Goal: Task Accomplishment & Management: Use online tool/utility

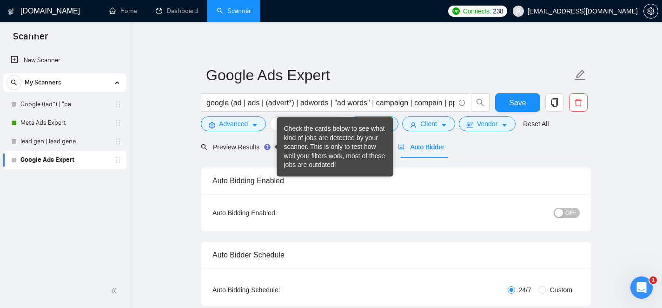
scroll to position [72, 0]
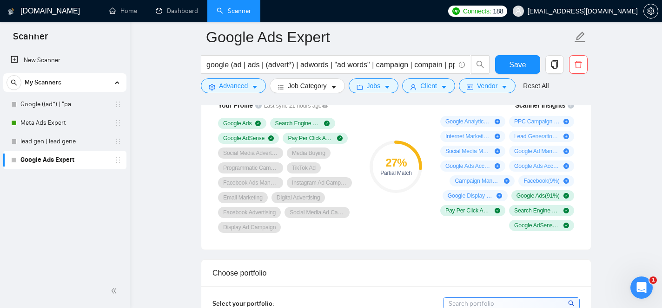
scroll to position [650, 0]
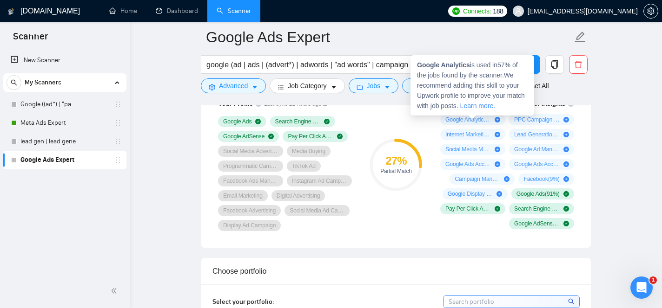
click at [478, 118] on span "Google Analytics ( 57 %)" at bounding box center [468, 119] width 46 height 7
click at [473, 119] on span "Google Analytics ( 57 %)" at bounding box center [468, 119] width 46 height 7
click at [431, 66] on strong "Google Analytics" at bounding box center [443, 64] width 53 height 7
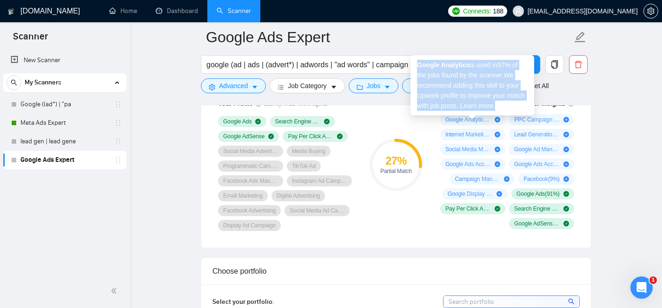
click at [431, 66] on strong "Google Analytics" at bounding box center [443, 64] width 53 height 7
click at [432, 66] on strong "Google Analytics" at bounding box center [443, 64] width 53 height 7
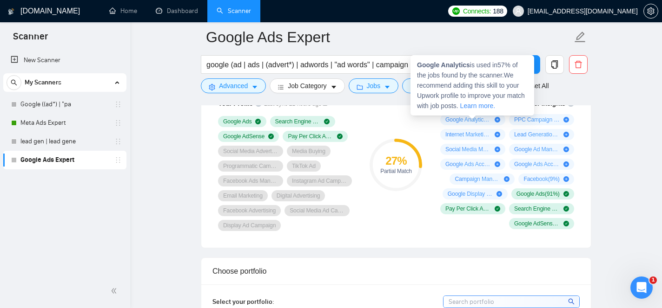
click at [422, 64] on strong "Google Analytics" at bounding box center [443, 64] width 53 height 7
drag, startPoint x: 418, startPoint y: 66, endPoint x: 470, endPoint y: 67, distance: 51.6
click at [470, 67] on strong "Google Analytics" at bounding box center [443, 64] width 53 height 7
copy strong "Google Analytics"
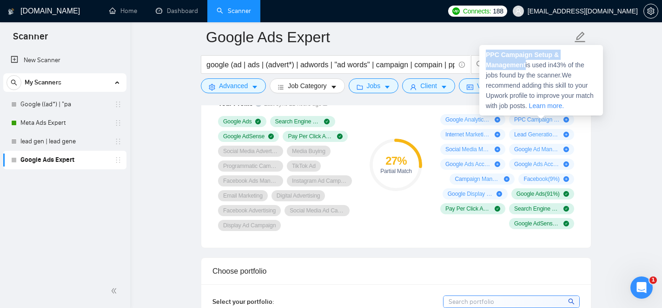
drag, startPoint x: 487, startPoint y: 54, endPoint x: 527, endPoint y: 66, distance: 41.9
click at [527, 66] on span "PPC Campaign Setup & Management is used in 43 % of the jobs found by the scanne…" at bounding box center [540, 80] width 108 height 59
copy strong "PPC Campaign Setup & Management"
